Goal: Information Seeking & Learning: Learn about a topic

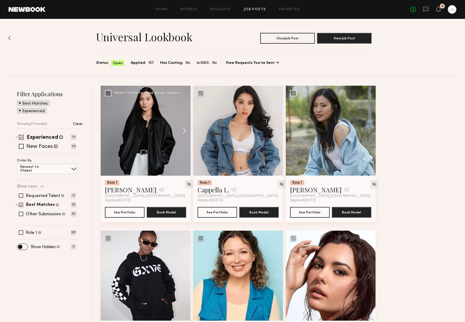
click at [184, 130] on button at bounding box center [181, 131] width 17 height 90
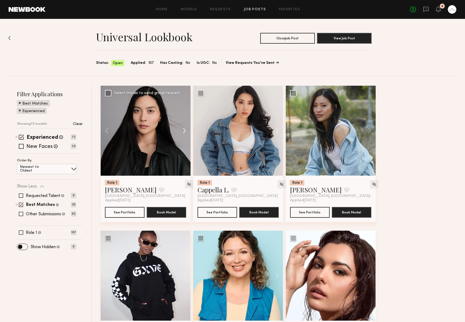
click at [184, 130] on button at bounding box center [181, 131] width 17 height 90
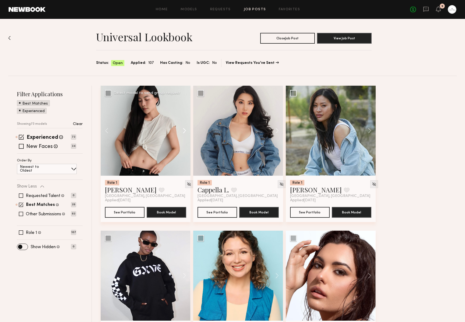
click at [184, 130] on button at bounding box center [181, 131] width 17 height 90
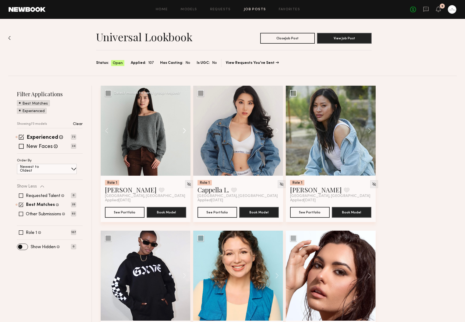
click at [184, 130] on button at bounding box center [181, 131] width 17 height 90
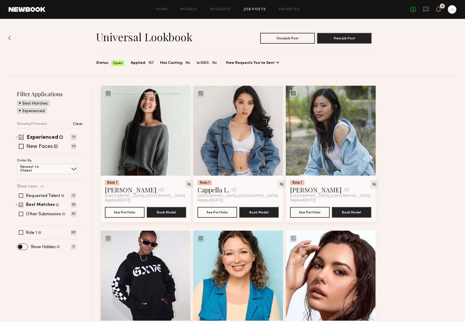
click at [184, 130] on button at bounding box center [181, 131] width 17 height 90
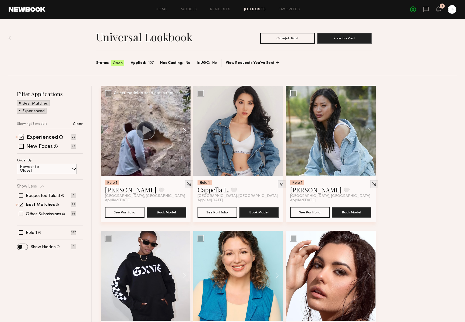
click at [184, 130] on button at bounding box center [181, 131] width 17 height 90
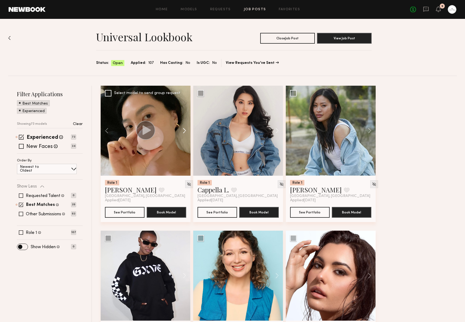
click at [184, 130] on button at bounding box center [181, 131] width 17 height 90
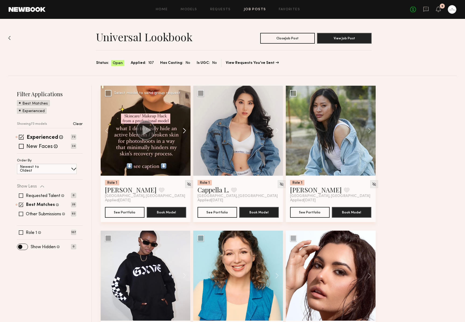
click at [184, 130] on button at bounding box center [181, 131] width 17 height 90
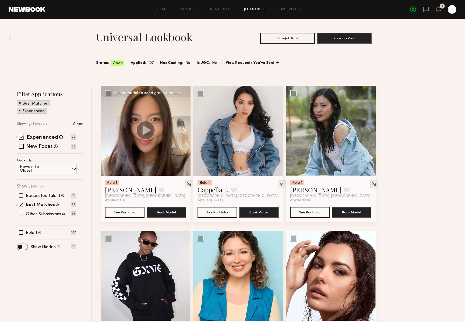
click at [184, 130] on button at bounding box center [181, 131] width 17 height 90
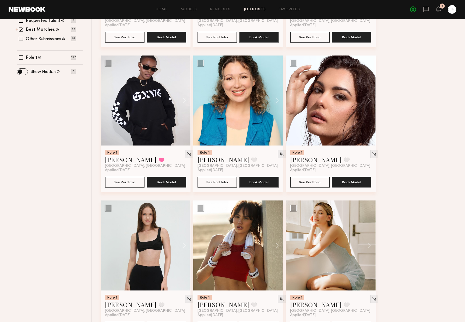
scroll to position [174, 0]
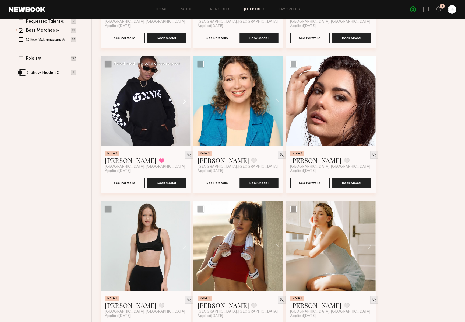
click at [184, 100] on button at bounding box center [181, 101] width 17 height 90
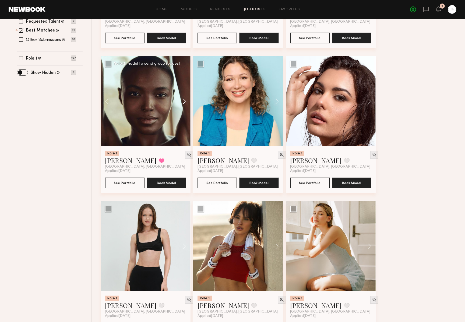
click at [184, 100] on button at bounding box center [181, 101] width 17 height 90
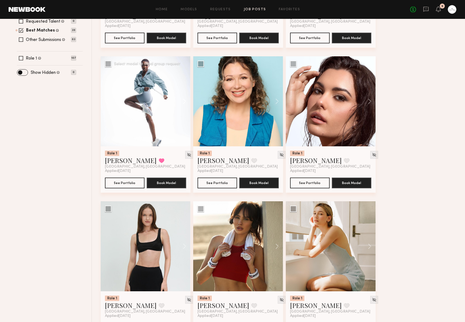
click at [184, 100] on button at bounding box center [181, 101] width 17 height 90
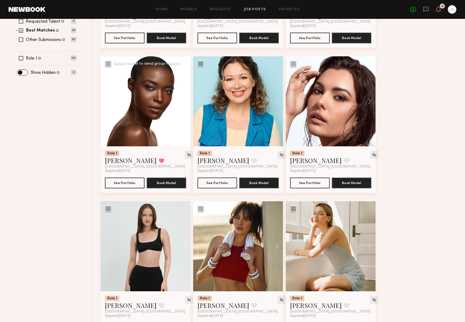
click at [184, 100] on button at bounding box center [181, 101] width 17 height 90
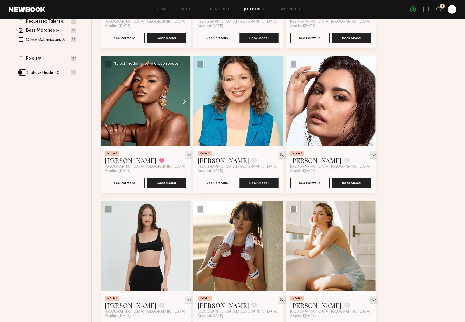
click at [184, 100] on button at bounding box center [181, 101] width 17 height 90
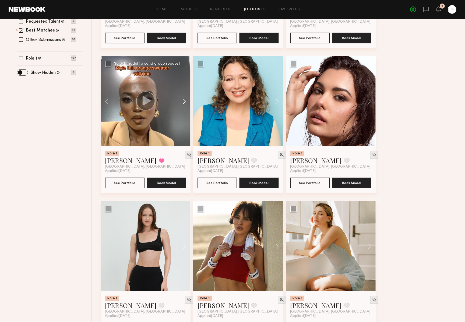
click at [184, 100] on button at bounding box center [181, 101] width 17 height 90
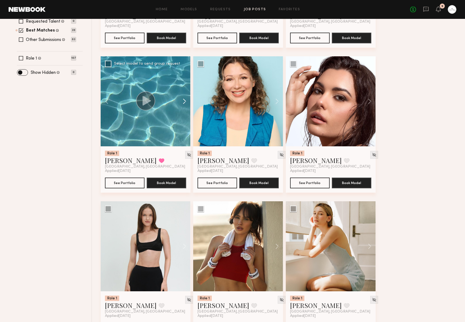
click at [184, 100] on button at bounding box center [181, 101] width 17 height 90
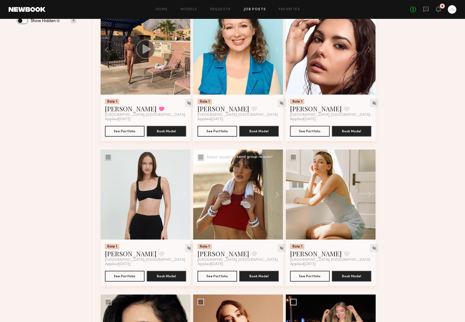
scroll to position [226, 0]
click at [278, 195] on button at bounding box center [274, 194] width 17 height 90
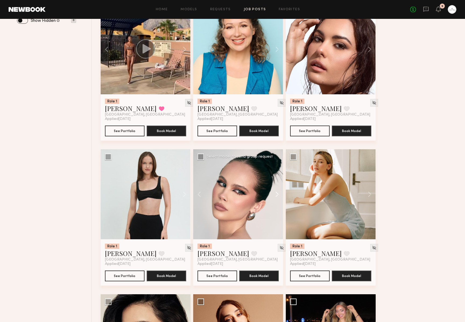
click at [278, 195] on button at bounding box center [274, 194] width 17 height 90
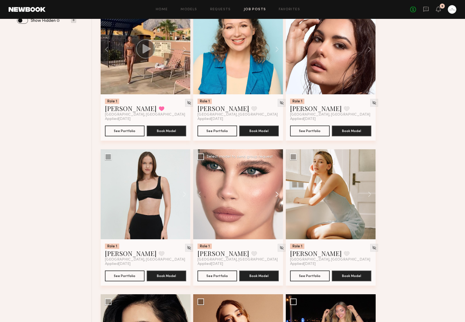
click at [278, 195] on button at bounding box center [274, 194] width 17 height 90
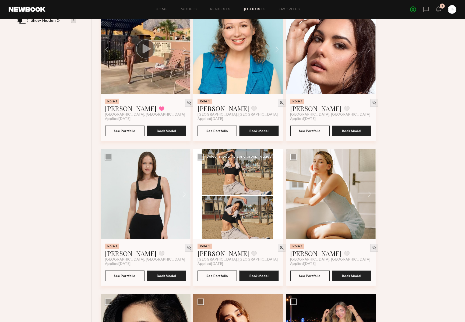
click at [278, 195] on button at bounding box center [274, 194] width 17 height 90
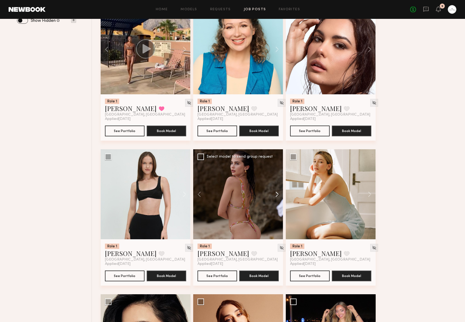
click at [278, 195] on button at bounding box center [274, 194] width 17 height 90
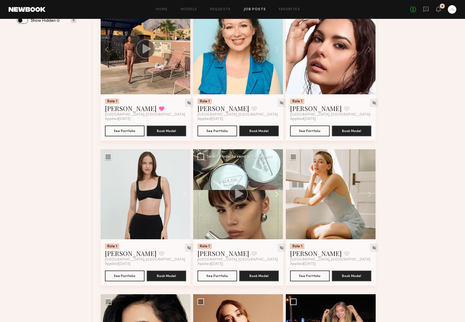
click at [278, 195] on button at bounding box center [274, 194] width 17 height 90
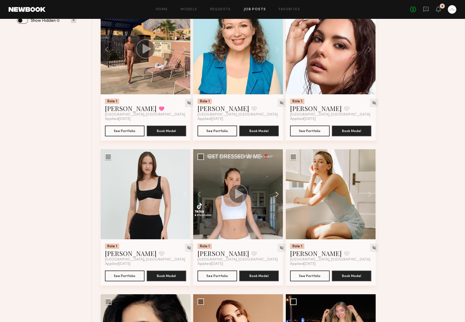
click at [278, 195] on button at bounding box center [274, 194] width 17 height 90
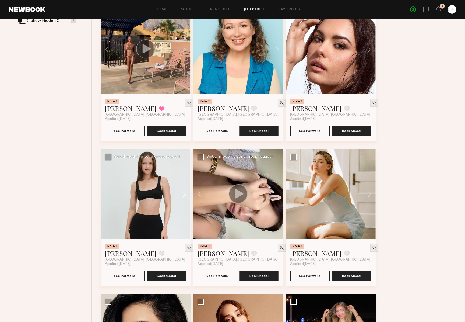
click at [187, 195] on button at bounding box center [181, 194] width 17 height 90
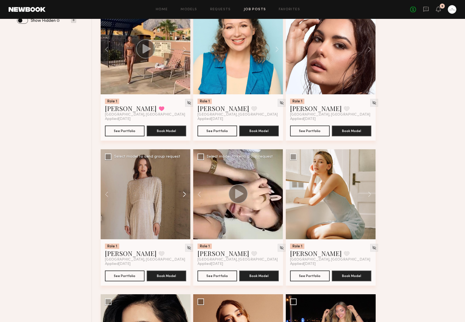
click at [187, 195] on button at bounding box center [181, 194] width 17 height 90
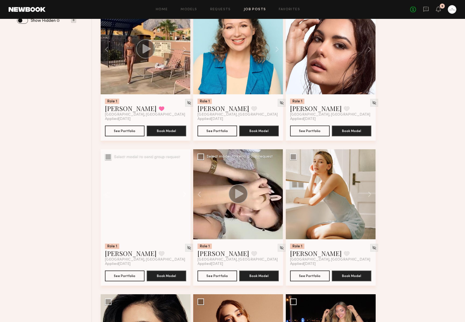
click at [187, 195] on button at bounding box center [181, 194] width 17 height 90
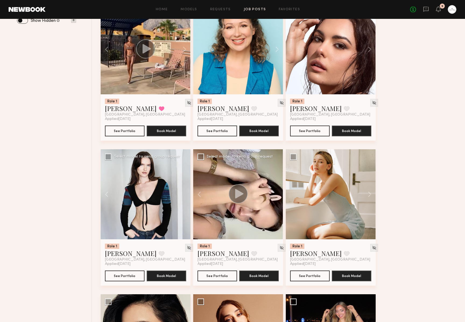
click at [187, 195] on div at bounding box center [146, 194] width 90 height 90
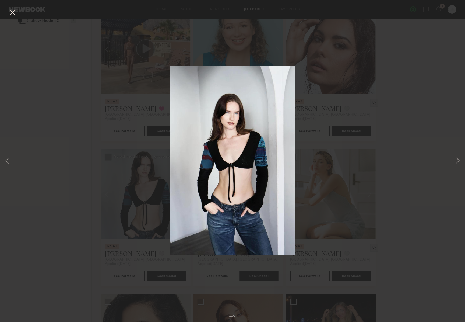
click at [12, 13] on button at bounding box center [12, 13] width 9 height 10
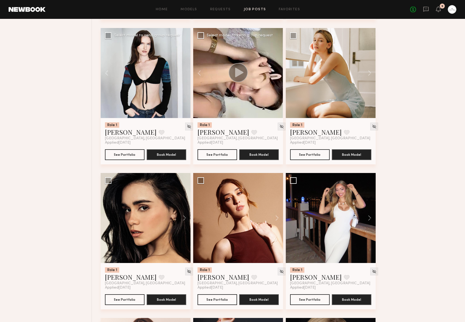
scroll to position [414, 0]
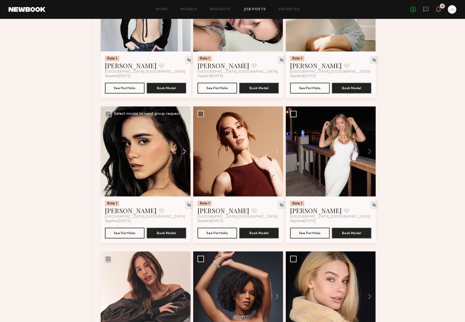
click at [183, 153] on button at bounding box center [181, 151] width 17 height 90
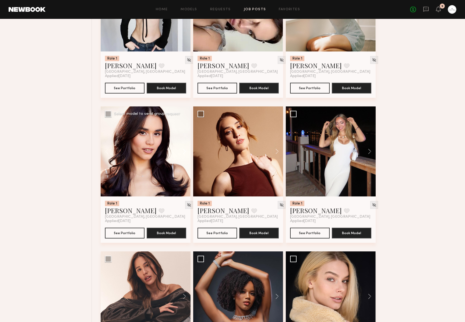
click at [183, 153] on button at bounding box center [181, 151] width 17 height 90
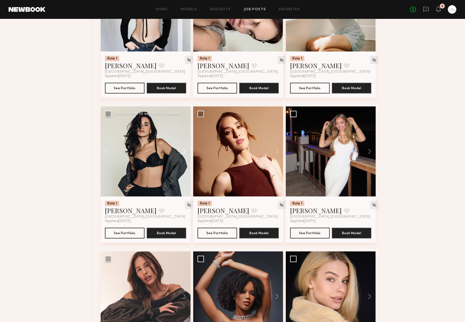
click at [183, 153] on button at bounding box center [181, 151] width 17 height 90
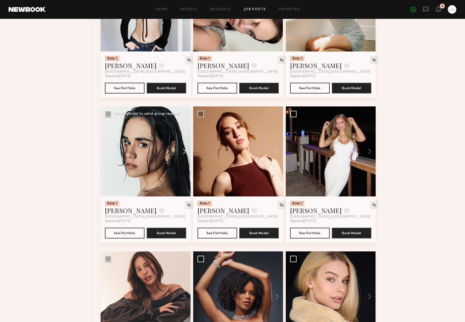
click at [183, 153] on button at bounding box center [181, 151] width 17 height 90
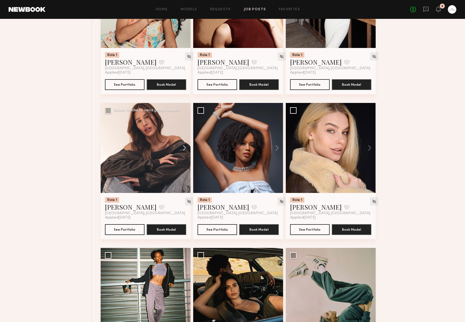
scroll to position [564, 0]
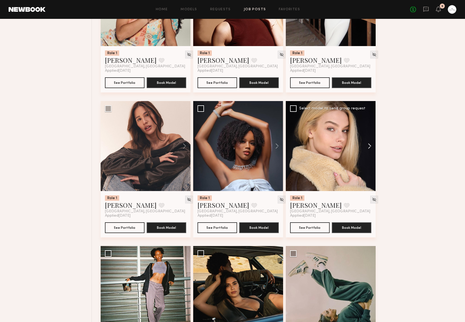
click at [367, 147] on button at bounding box center [367, 146] width 17 height 90
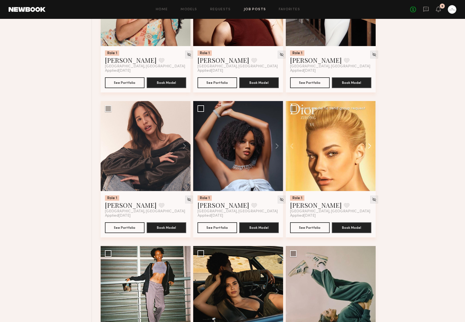
click at [370, 147] on button at bounding box center [367, 146] width 17 height 90
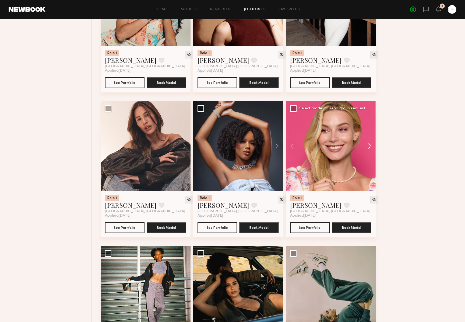
click at [370, 147] on button at bounding box center [367, 146] width 17 height 90
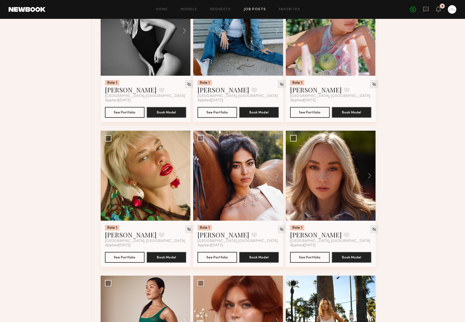
scroll to position [1014, 0]
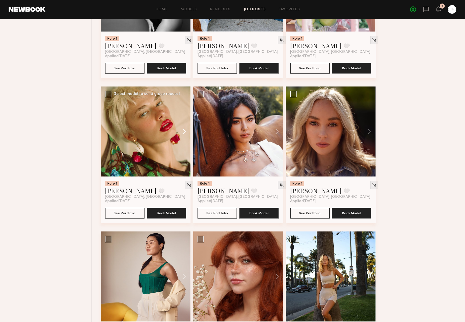
click at [186, 131] on button at bounding box center [181, 131] width 17 height 90
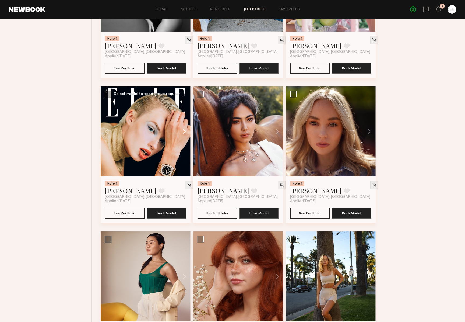
click at [184, 131] on button at bounding box center [181, 131] width 17 height 90
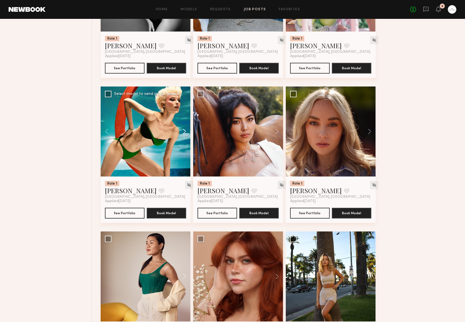
click at [184, 131] on button at bounding box center [181, 131] width 17 height 90
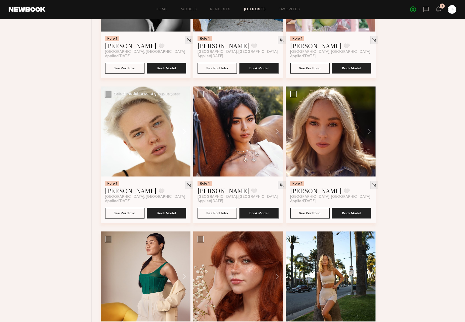
click at [184, 131] on button at bounding box center [181, 131] width 17 height 90
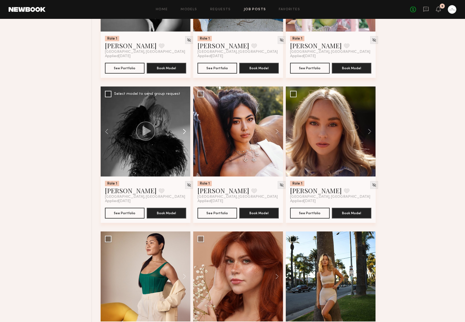
click at [184, 131] on button at bounding box center [181, 131] width 17 height 90
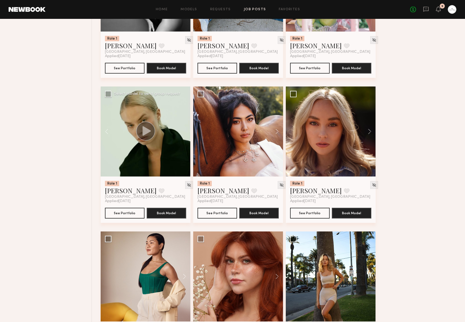
click at [184, 131] on div at bounding box center [146, 131] width 90 height 90
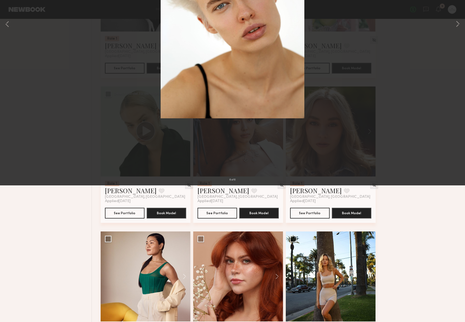
click at [393, 171] on div "6 of 6" at bounding box center [232, 161] width 465 height 322
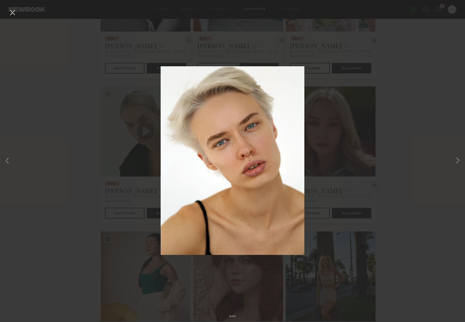
click at [8, 9] on div "6 of 6" at bounding box center [232, 161] width 465 height 322
click at [15, 13] on button at bounding box center [12, 13] width 9 height 10
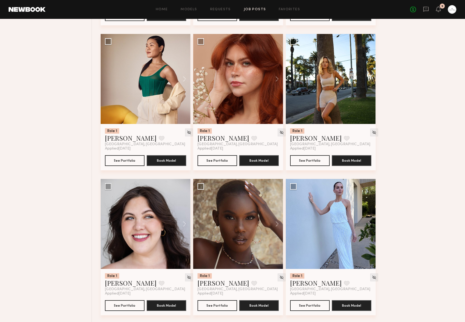
scroll to position [1213, 0]
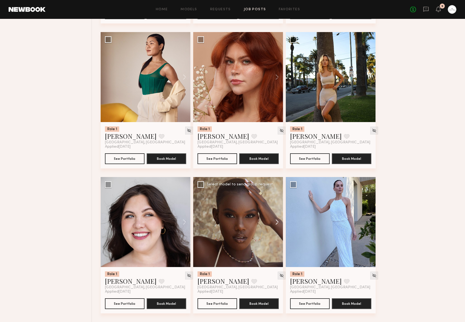
click at [276, 224] on button at bounding box center [274, 222] width 17 height 90
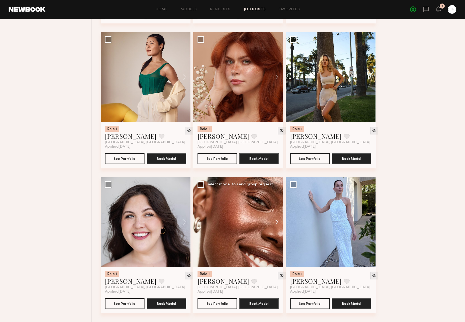
click at [276, 224] on button at bounding box center [274, 222] width 17 height 90
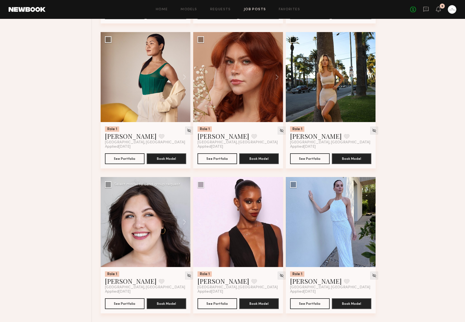
click at [170, 213] on div at bounding box center [146, 222] width 90 height 90
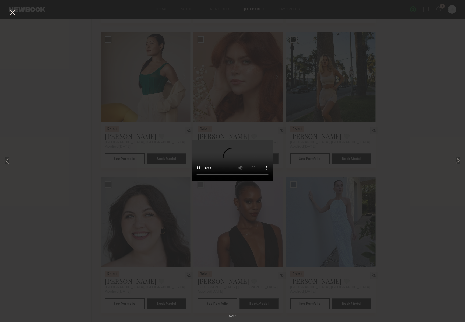
click at [426, 172] on div "3 of 12" at bounding box center [232, 161] width 465 height 322
click at [416, 189] on div "3 of 12" at bounding box center [232, 161] width 465 height 322
click at [142, 80] on div "3 of 12" at bounding box center [232, 161] width 465 height 322
click at [10, 11] on button at bounding box center [12, 13] width 9 height 10
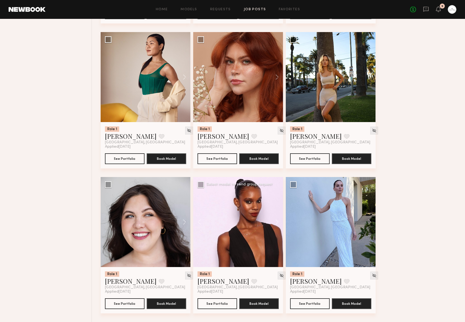
click at [244, 232] on div at bounding box center [238, 222] width 90 height 90
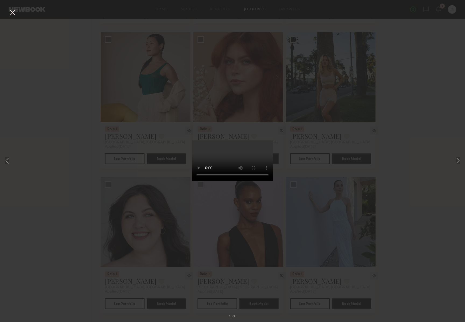
click at [344, 193] on div "3 of 7" at bounding box center [232, 161] width 465 height 322
click at [443, 201] on div "3 of 7" at bounding box center [232, 161] width 465 height 322
click at [15, 12] on button at bounding box center [12, 13] width 9 height 10
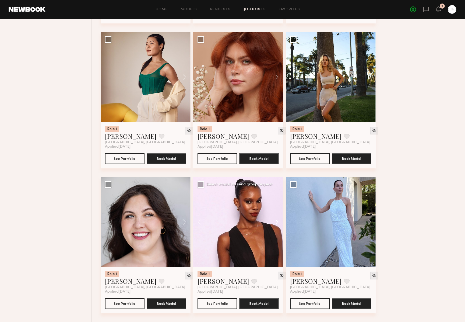
drag, startPoint x: 277, startPoint y: 220, endPoint x: 278, endPoint y: 222, distance: 2.7
click at [277, 220] on button at bounding box center [274, 222] width 17 height 90
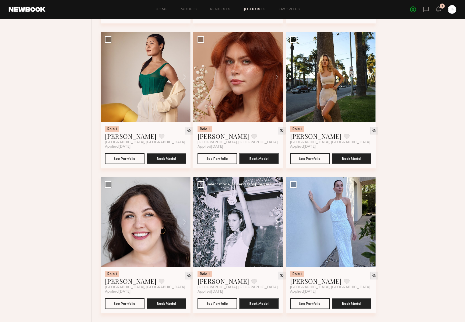
click at [278, 223] on button at bounding box center [274, 222] width 17 height 90
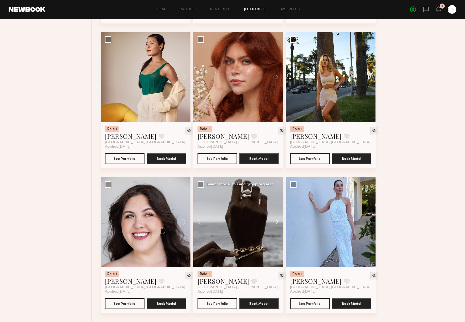
click at [278, 223] on button at bounding box center [274, 222] width 17 height 90
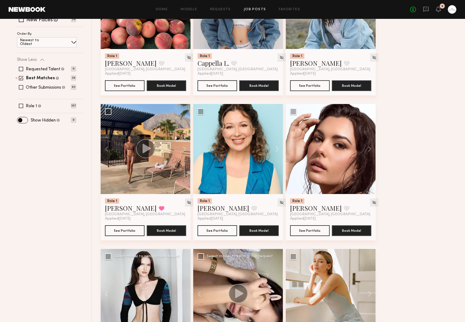
scroll to position [0, 0]
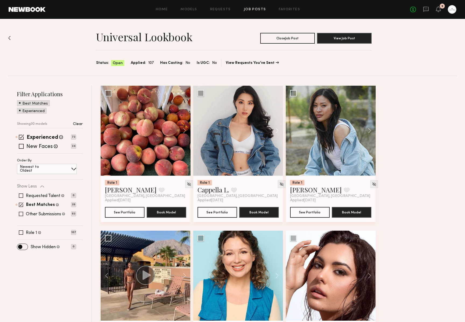
click at [162, 5] on header "Home Models Requests Job Posts Favorites Sign Out No fees up to $5,000 9" at bounding box center [232, 9] width 465 height 19
click at [162, 7] on div "Home Models Requests Job Posts Favorites Sign Out No fees up to $5,000 9" at bounding box center [251, 9] width 411 height 9
click at [437, 5] on div "No fees up to $5,000 9" at bounding box center [433, 9] width 46 height 9
click at [437, 10] on icon at bounding box center [439, 9] width 4 height 4
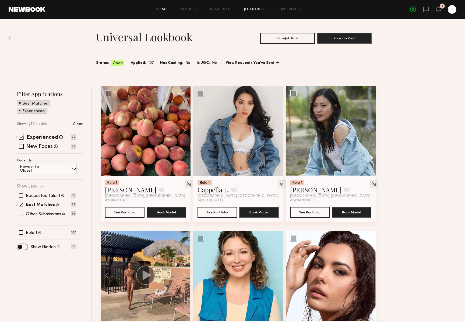
click at [168, 11] on link "Home" at bounding box center [162, 10] width 12 height 4
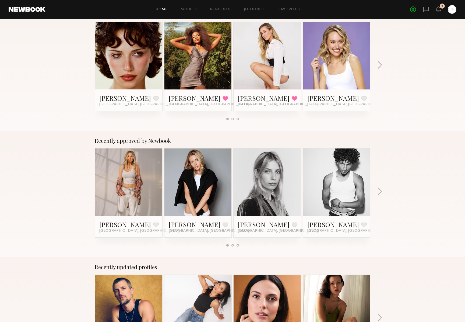
scroll to position [119, 0]
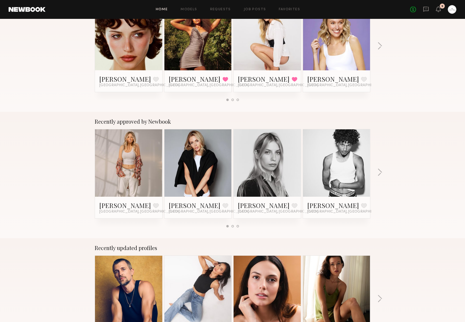
click at [131, 170] on link at bounding box center [128, 162] width 33 height 67
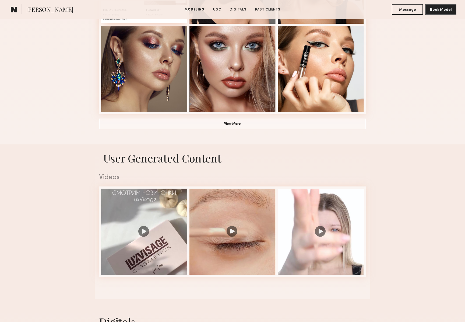
scroll to position [411, 0]
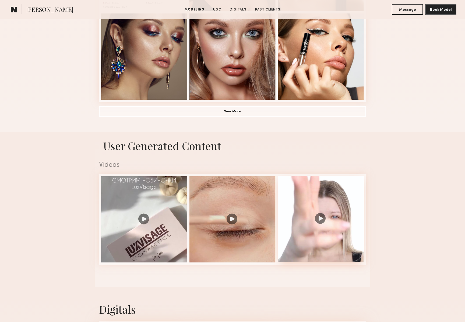
click at [306, 194] on div at bounding box center [321, 219] width 86 height 86
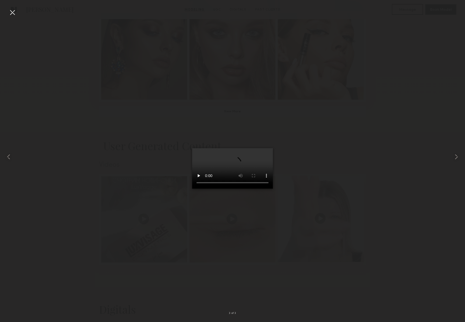
scroll to position [407, 0]
click at [84, 130] on div at bounding box center [232, 157] width 465 height 296
click at [10, 13] on div at bounding box center [12, 12] width 9 height 9
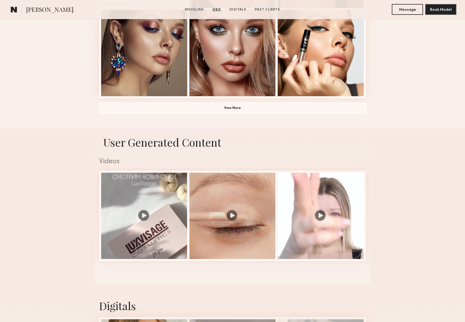
scroll to position [0, 0]
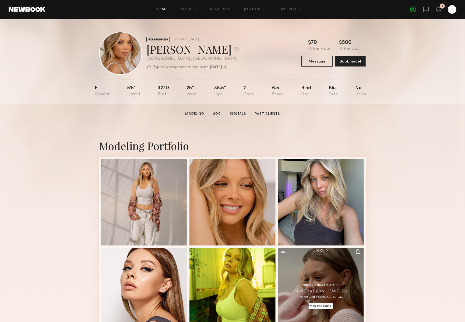
click at [165, 10] on link "Home" at bounding box center [162, 10] width 12 height 4
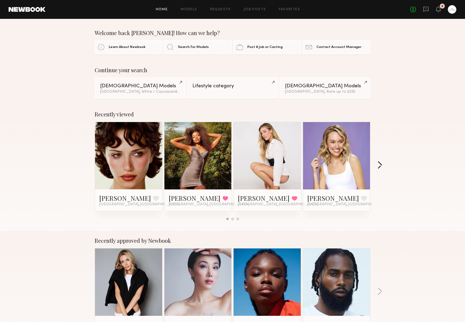
click at [382, 164] on button "button" at bounding box center [380, 165] width 5 height 9
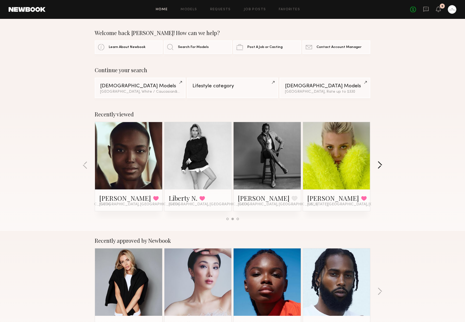
click at [382, 164] on button "button" at bounding box center [380, 165] width 5 height 9
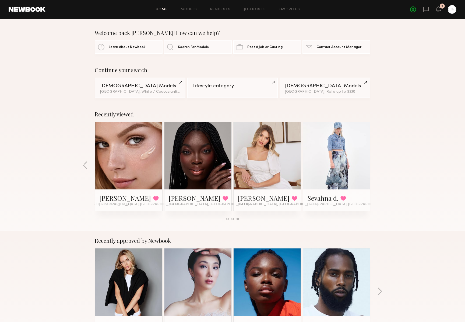
click at [128, 158] on link at bounding box center [128, 155] width 33 height 67
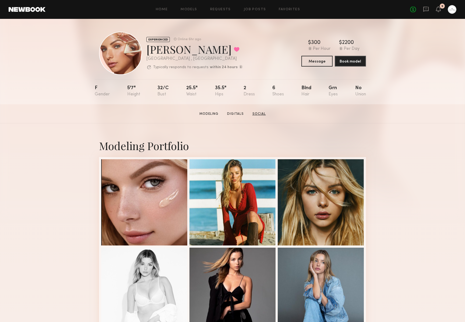
click at [256, 115] on link "Social" at bounding box center [259, 114] width 18 height 5
drag, startPoint x: 73, startPoint y: 182, endPoint x: 44, endPoint y: 184, distance: 28.9
